Goal: Transaction & Acquisition: Purchase product/service

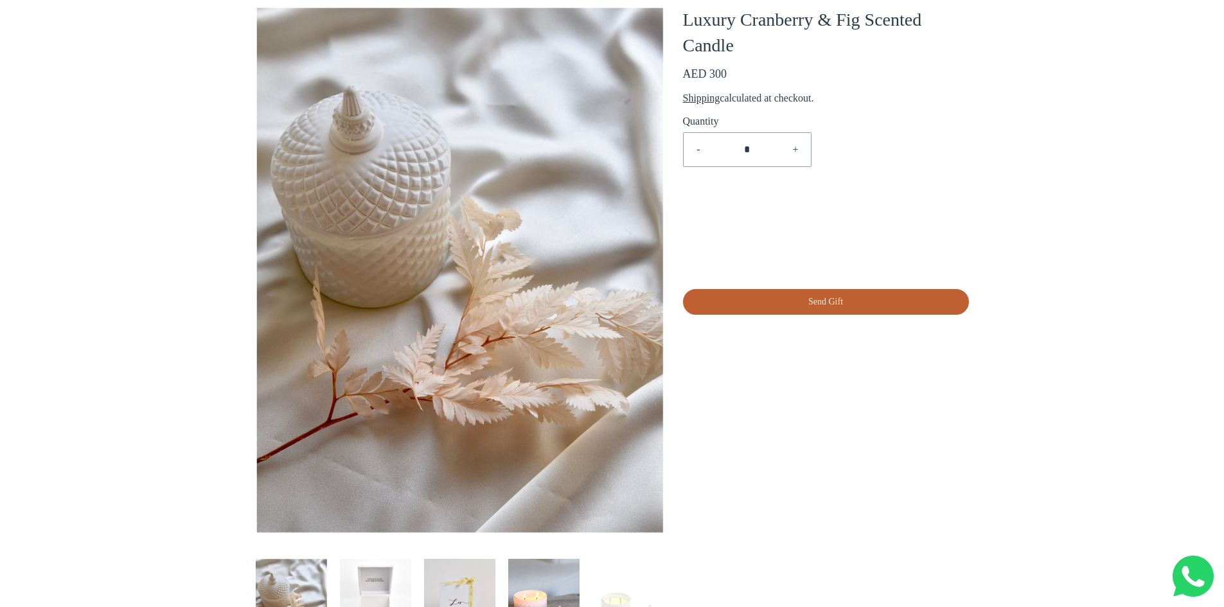
scroll to position [321, 0]
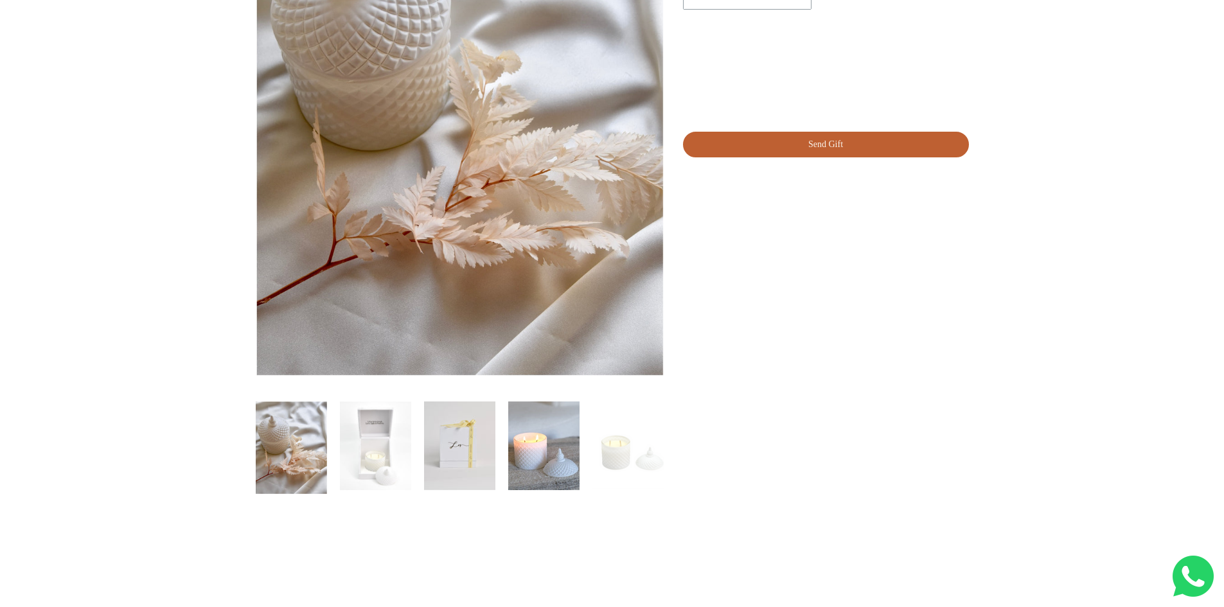
click at [531, 441] on img "\a \a Load image into Gallery viewer, Luxury Cranberry &amp; Fig Scented Candle…" at bounding box center [543, 445] width 71 height 89
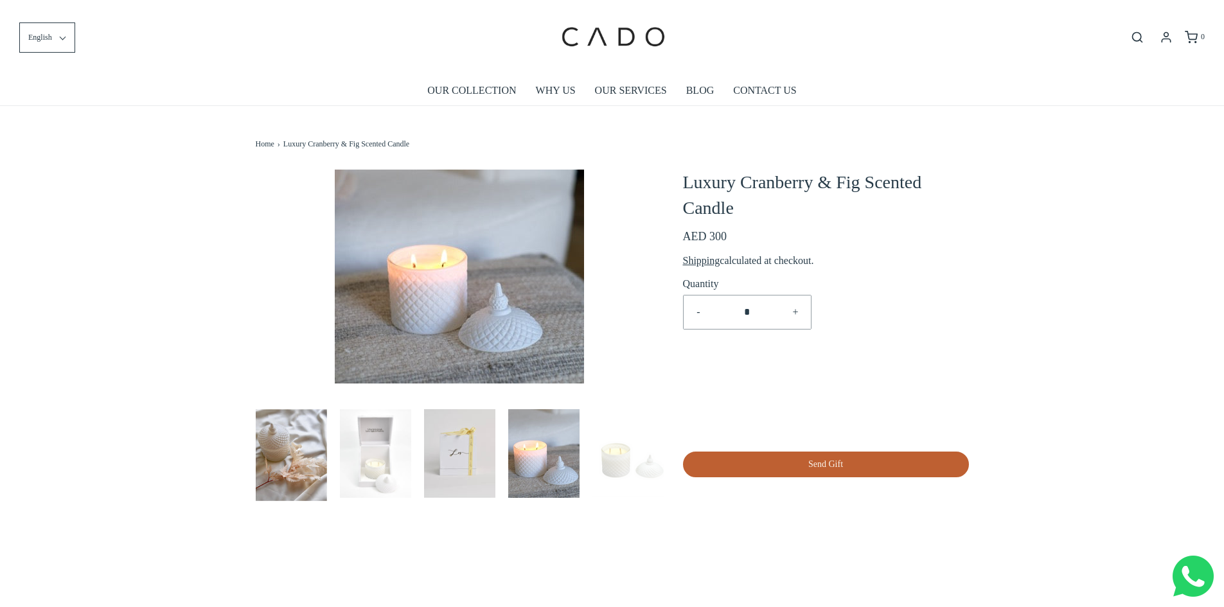
scroll to position [0, 0]
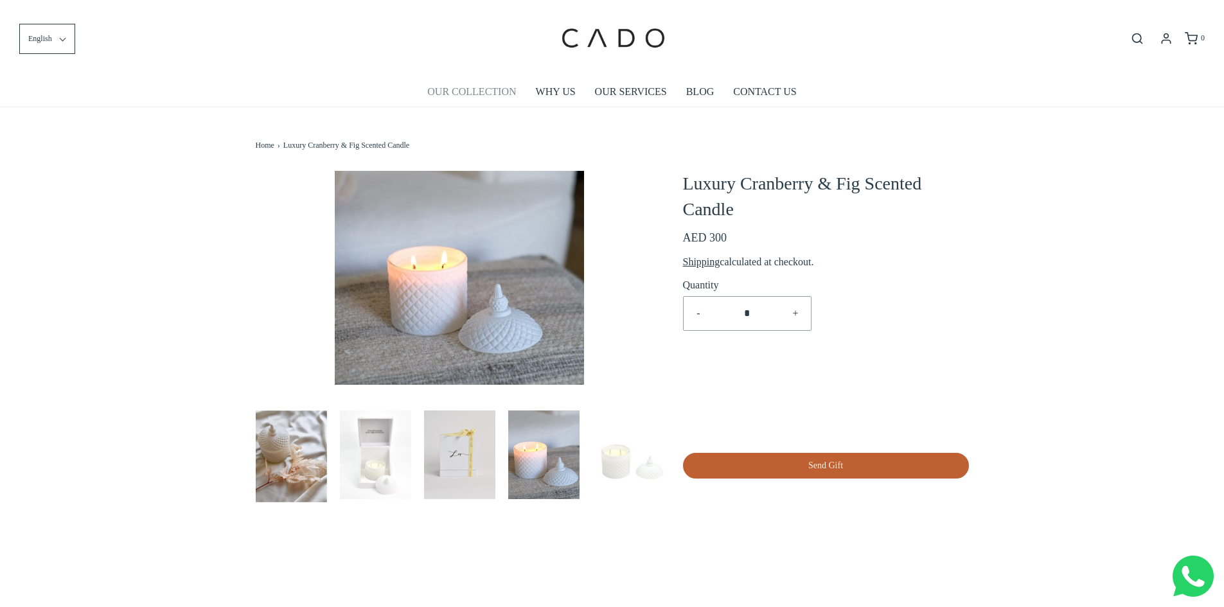
click at [488, 89] on link "OUR COLLECTION" at bounding box center [471, 92] width 89 height 30
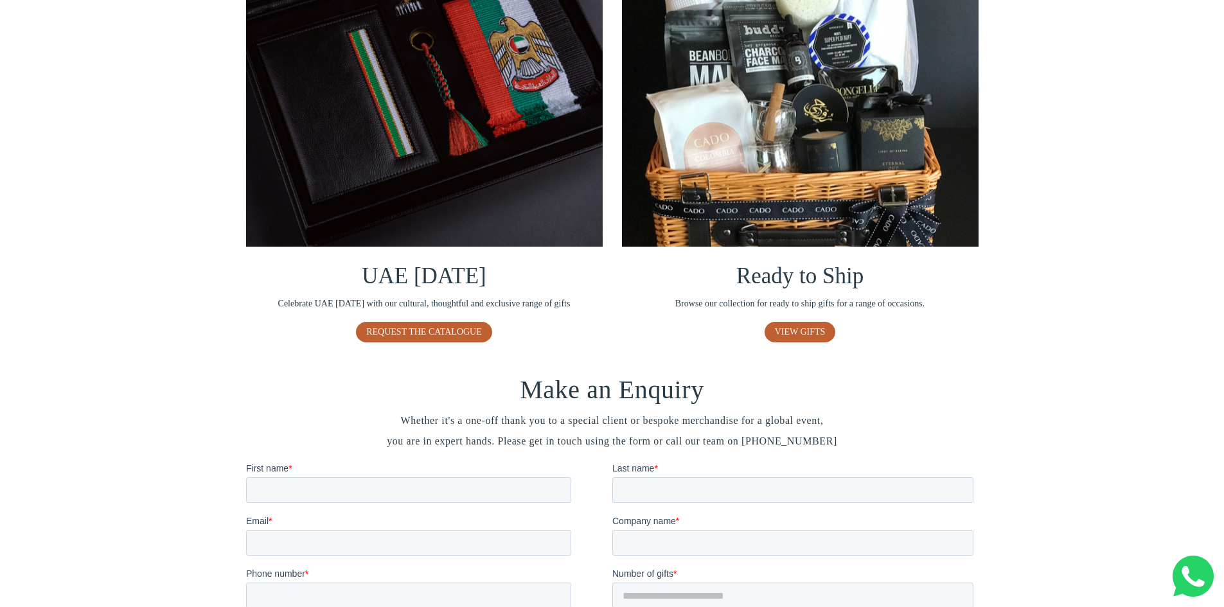
scroll to position [964, 0]
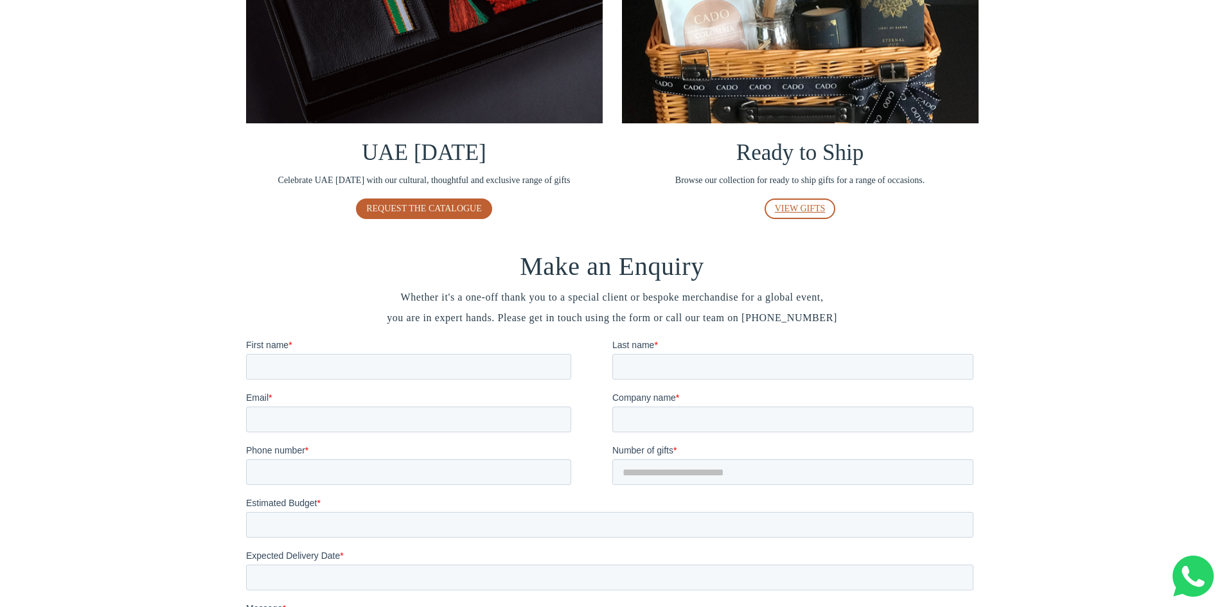
click at [808, 204] on span "VIEW GIFTS" at bounding box center [800, 209] width 51 height 10
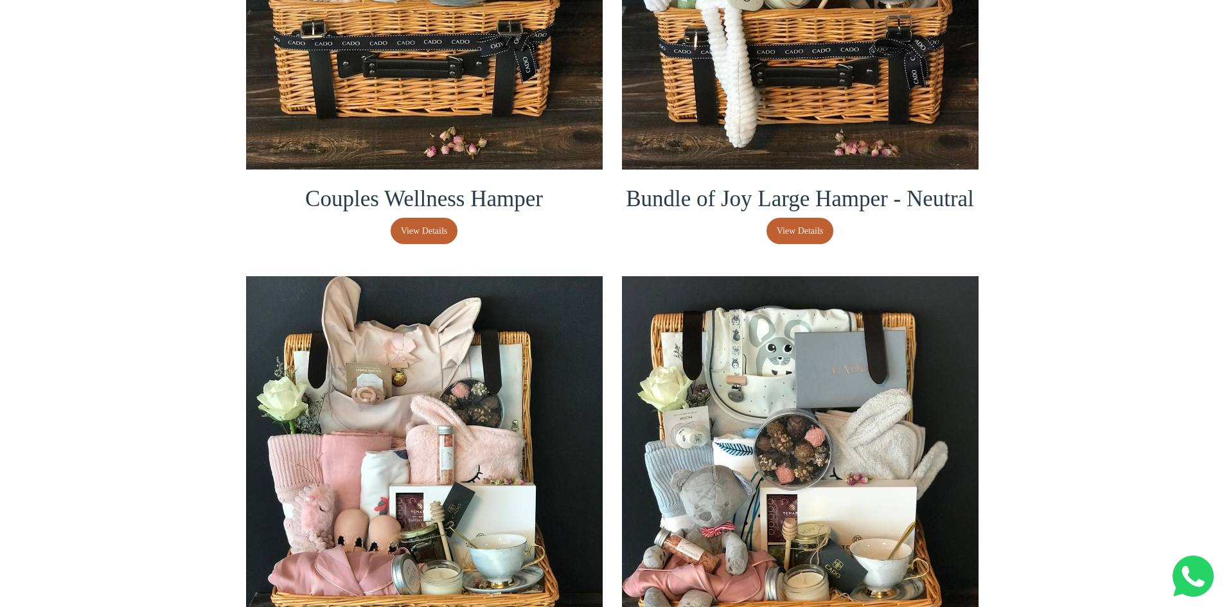
scroll to position [514, 0]
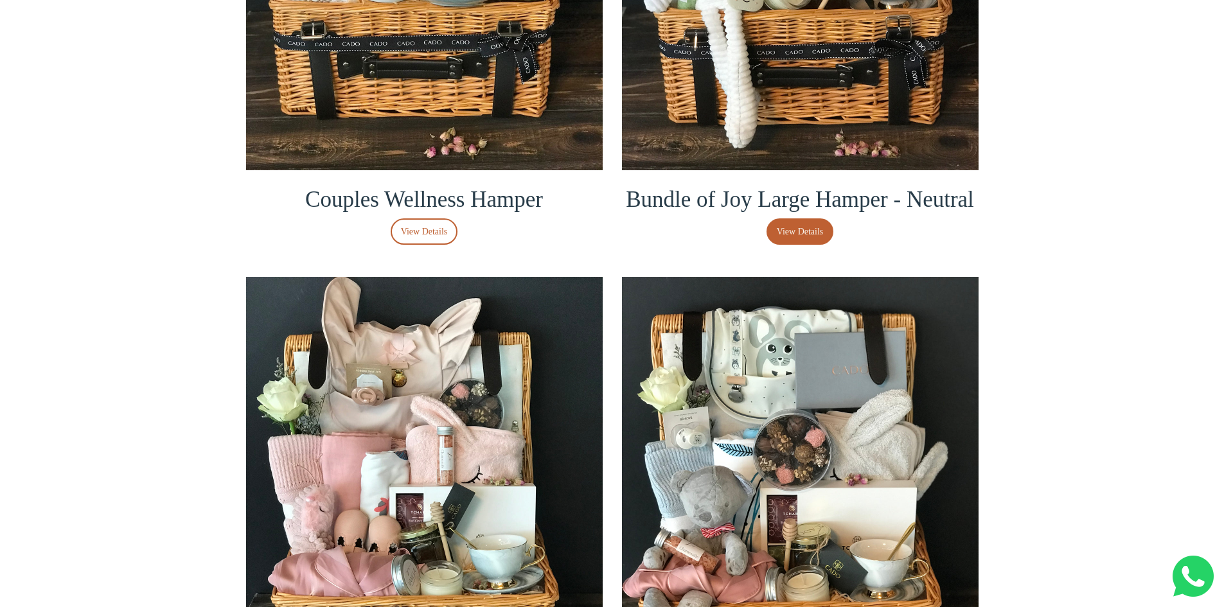
click at [433, 238] on span "View Details" at bounding box center [424, 232] width 47 height 14
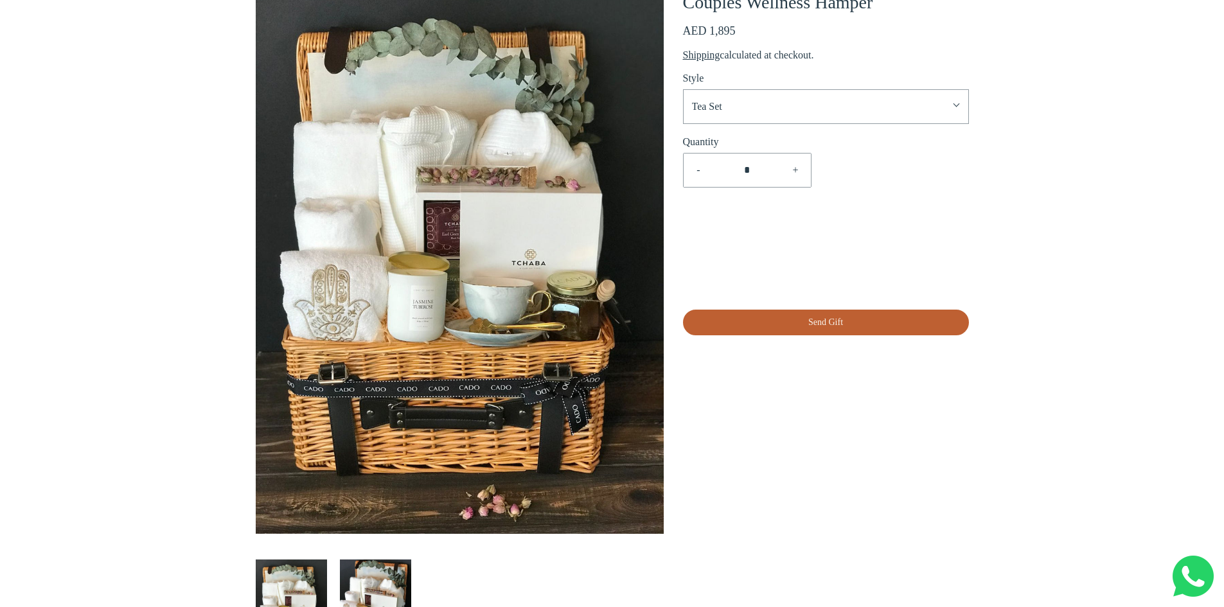
scroll to position [108, 0]
